Goal: Task Accomplishment & Management: Manage account settings

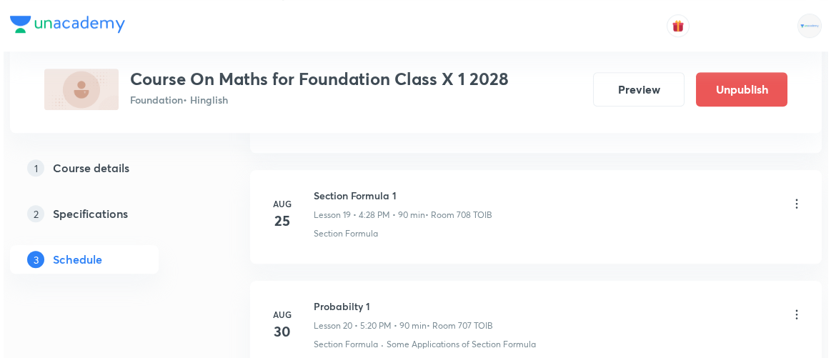
scroll to position [3100, 0]
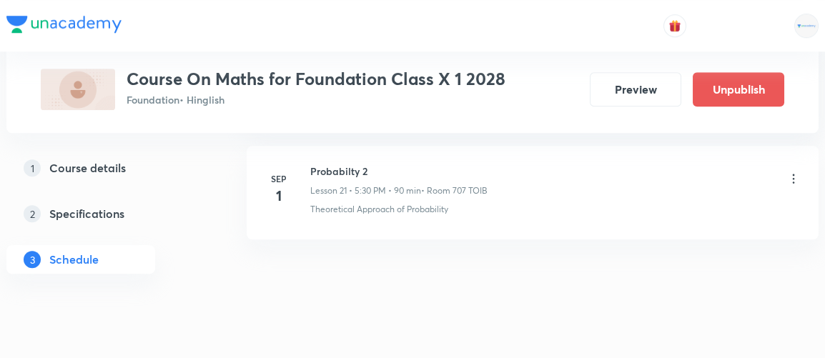
click at [796, 172] on icon at bounding box center [793, 179] width 14 height 14
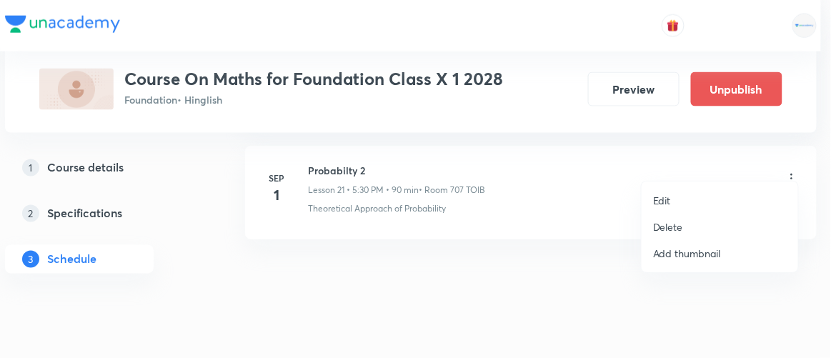
click at [667, 197] on p "Edit" at bounding box center [662, 200] width 18 height 15
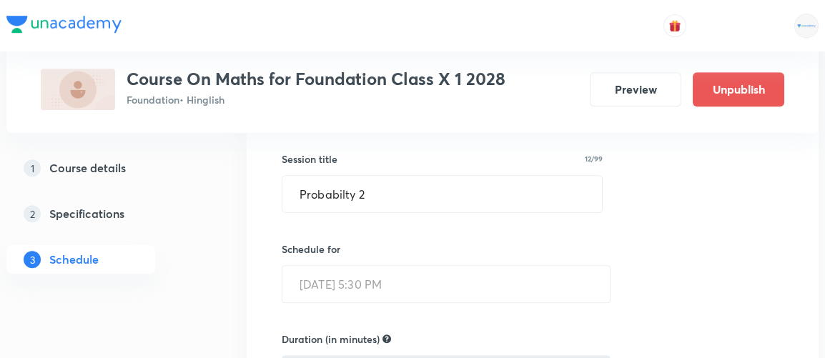
scroll to position [2445, 0]
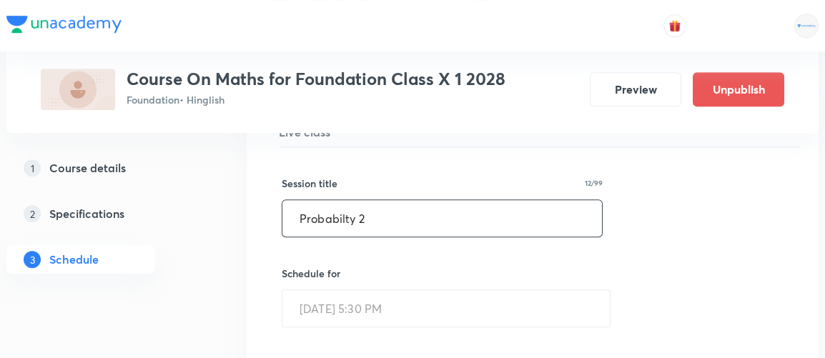
click at [375, 204] on input "Probabilty 2" at bounding box center [442, 218] width 320 height 36
type input "P"
type input "Mensuration 1"
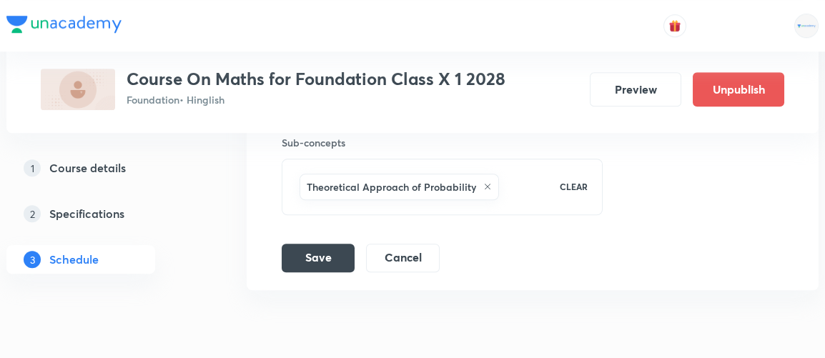
scroll to position [2942, 0]
click at [340, 242] on button "Save" at bounding box center [318, 256] width 73 height 29
